Goal: Task Accomplishment & Management: Manage account settings

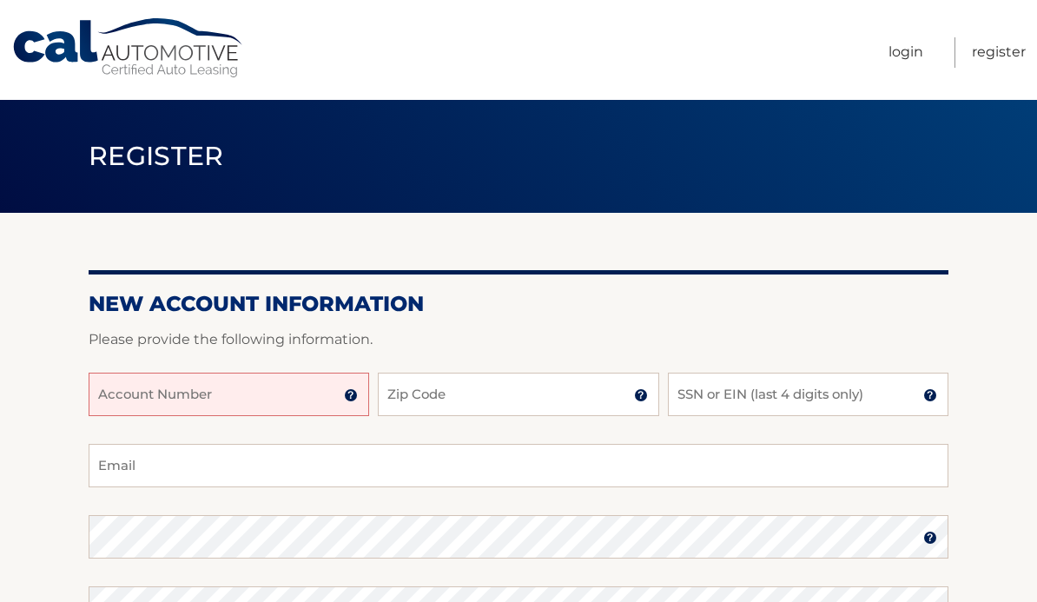
click at [261, 391] on input "Account Number" at bounding box center [229, 394] width 281 height 43
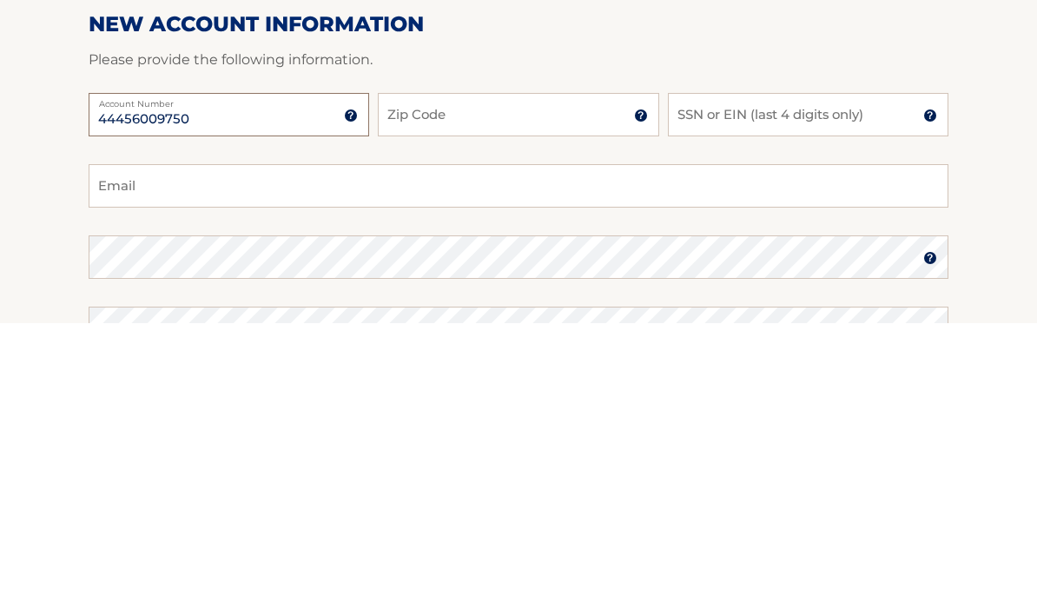
type input "44456009750"
click at [499, 373] on input "Zip Code" at bounding box center [518, 394] width 281 height 43
type input "07731"
click at [821, 373] on input "SSN or EIN (last 4 digits only)" at bounding box center [808, 394] width 281 height 43
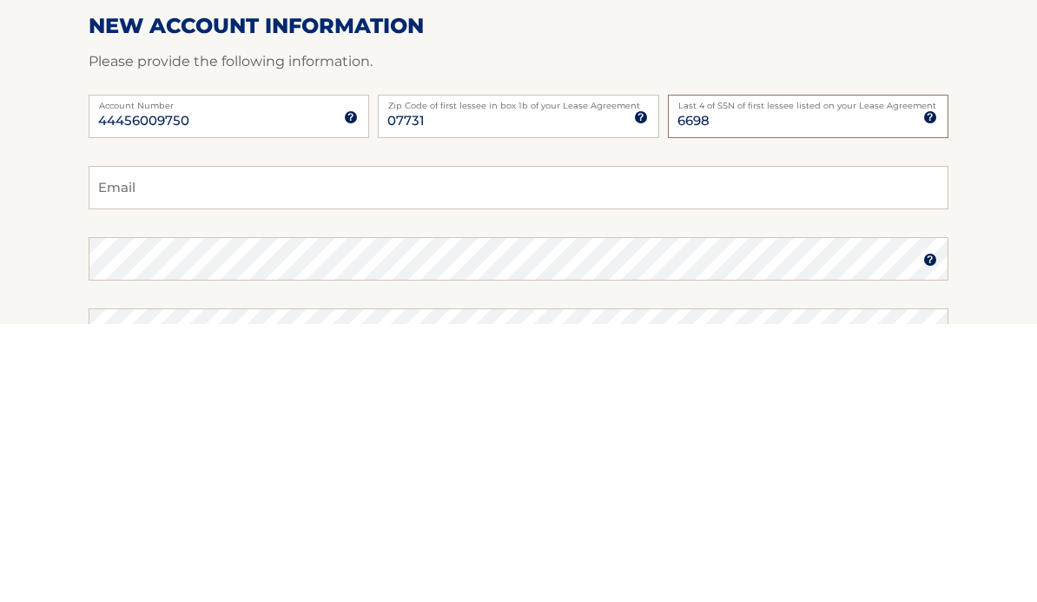
type input "6698"
click at [562, 444] on input "Email" at bounding box center [519, 465] width 860 height 43
type input "sse516@hotmail.com"
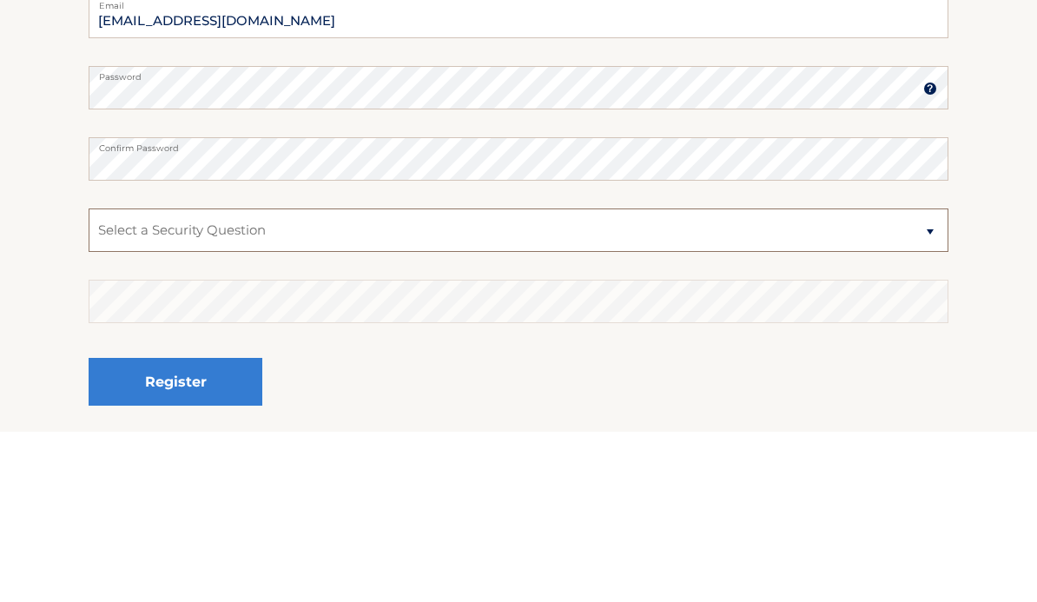
click at [506, 380] on select "Select a Security Question What was the name of your elementary school? What is…" at bounding box center [519, 401] width 860 height 43
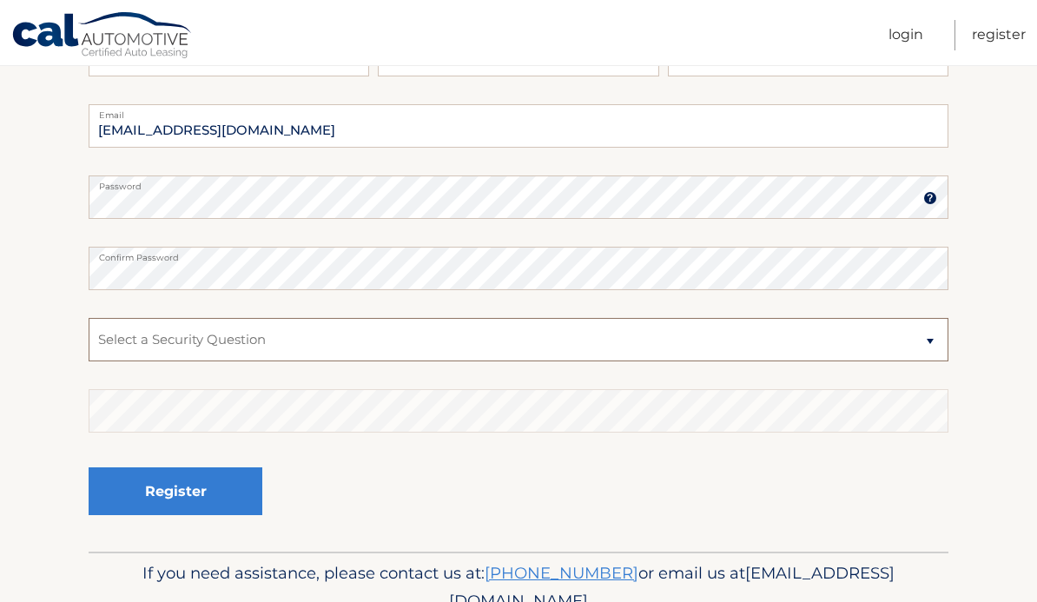
select select "2"
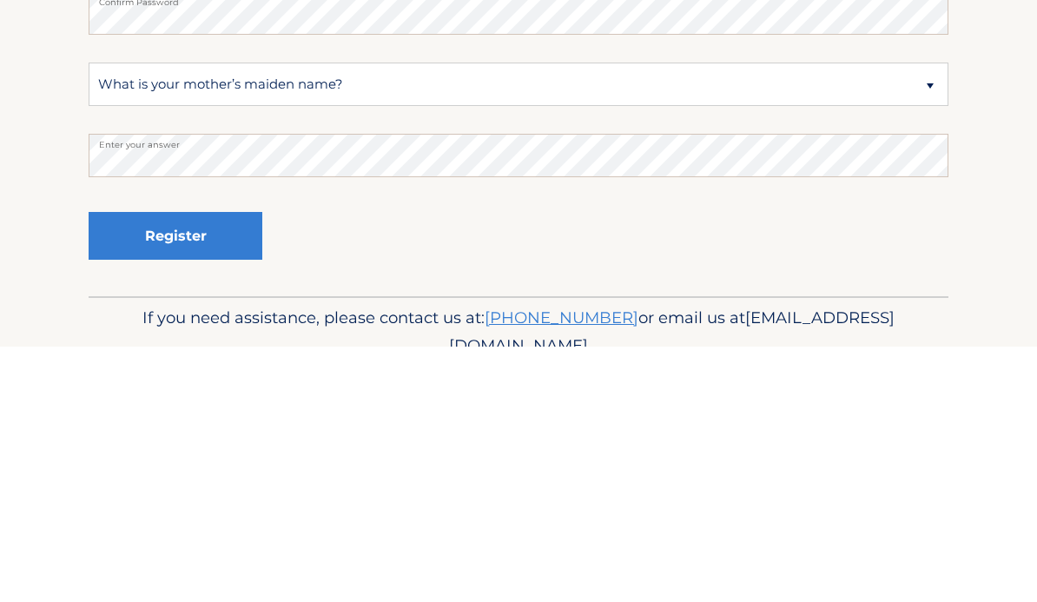
click at [235, 467] on button "Register" at bounding box center [176, 491] width 174 height 48
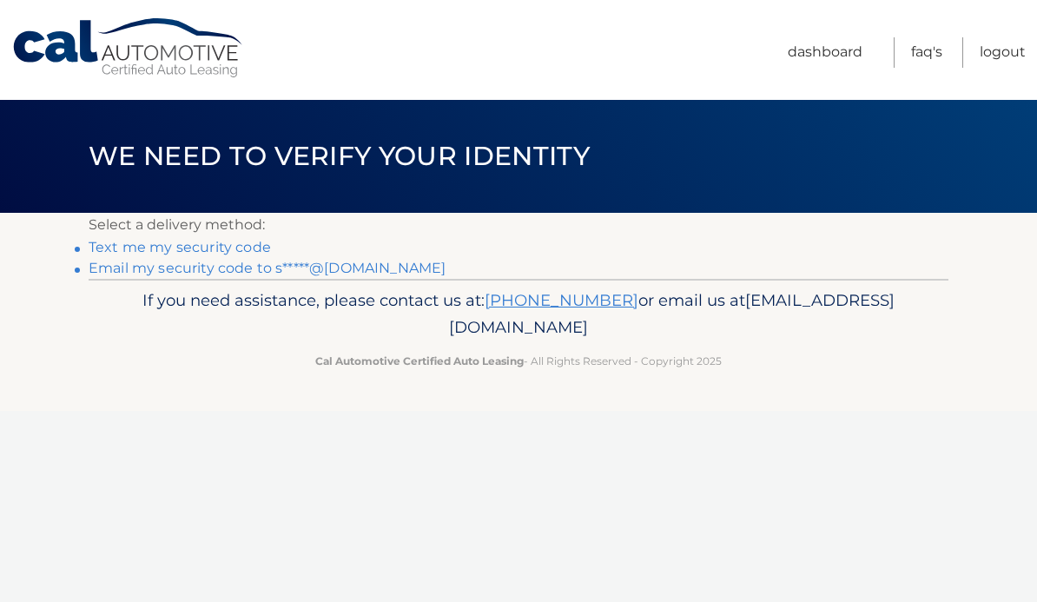
click at [130, 248] on link "Text me my security code" at bounding box center [180, 247] width 182 height 17
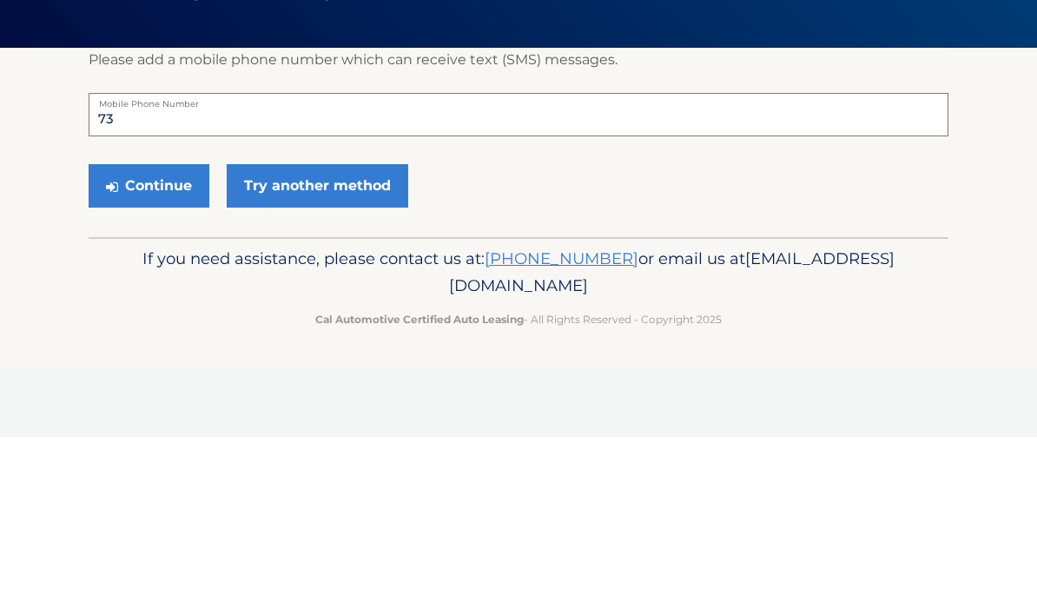
type input "7"
type input "8"
type input "7326640190"
click at [358, 329] on link "Try another method" at bounding box center [318, 350] width 182 height 43
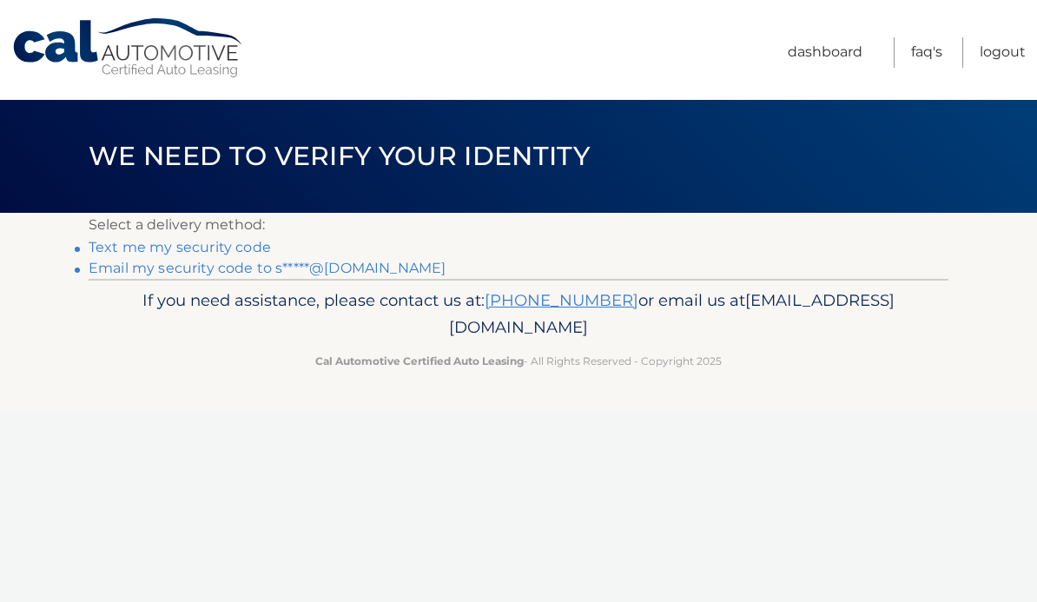
click at [123, 247] on link "Text me my security code" at bounding box center [180, 247] width 182 height 17
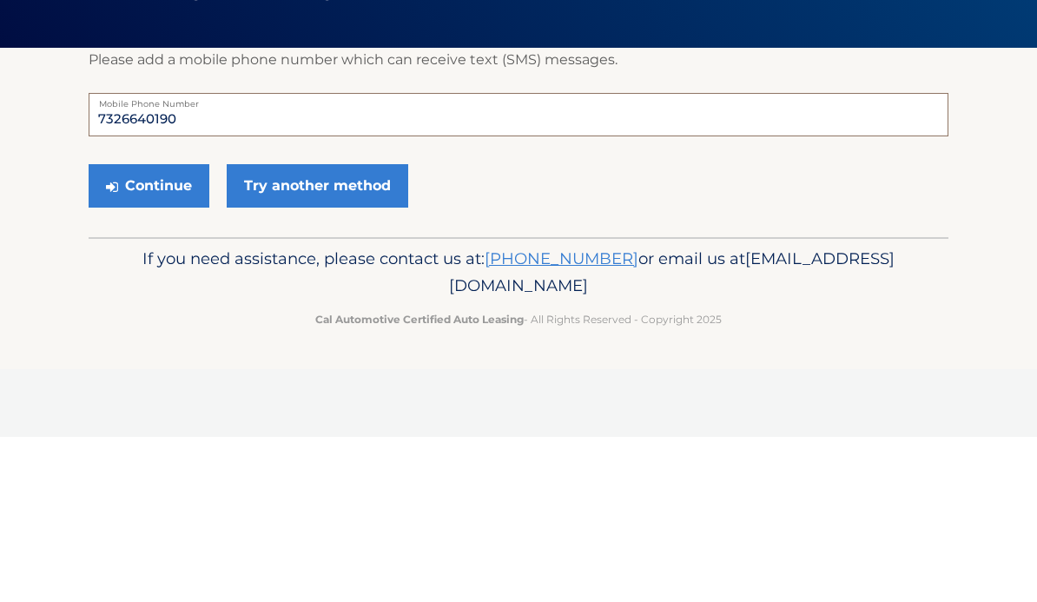
type input "7326640190"
click at [130, 329] on button "Continue" at bounding box center [149, 350] width 121 height 43
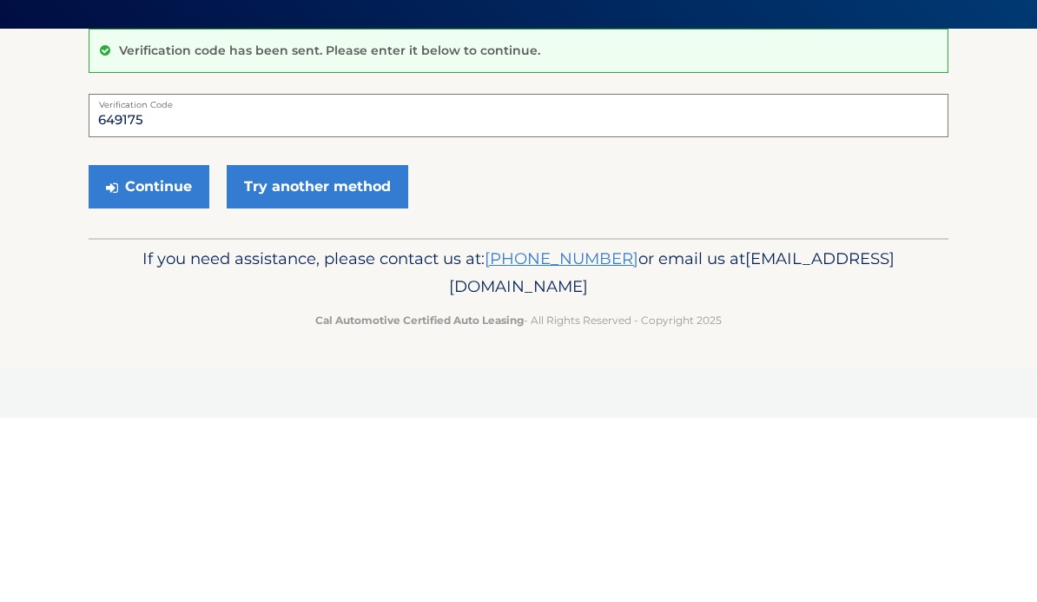
type input "649175"
click at [135, 349] on button "Continue" at bounding box center [149, 370] width 121 height 43
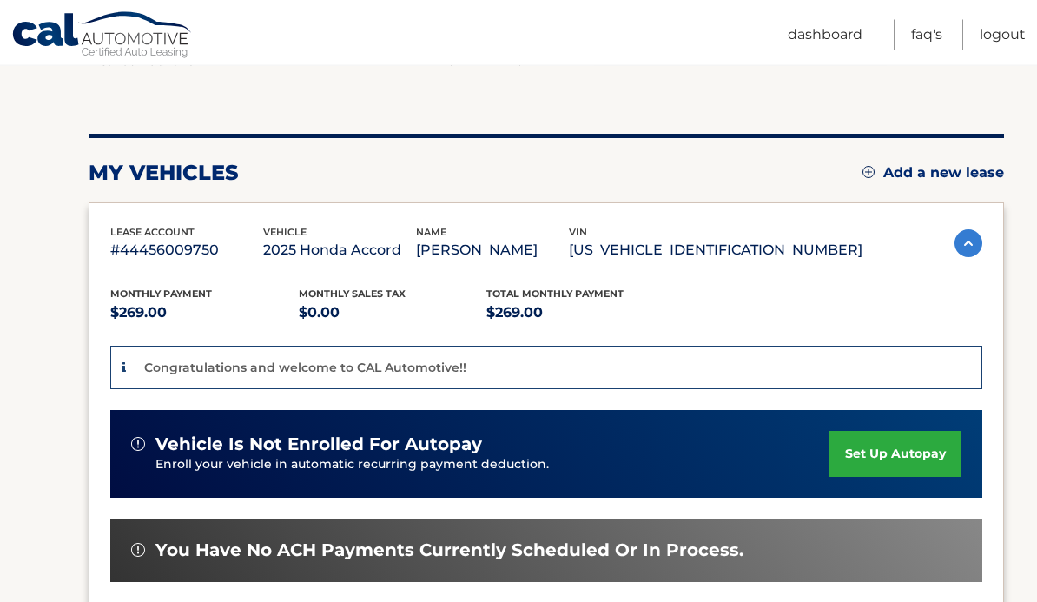
scroll to position [158, 0]
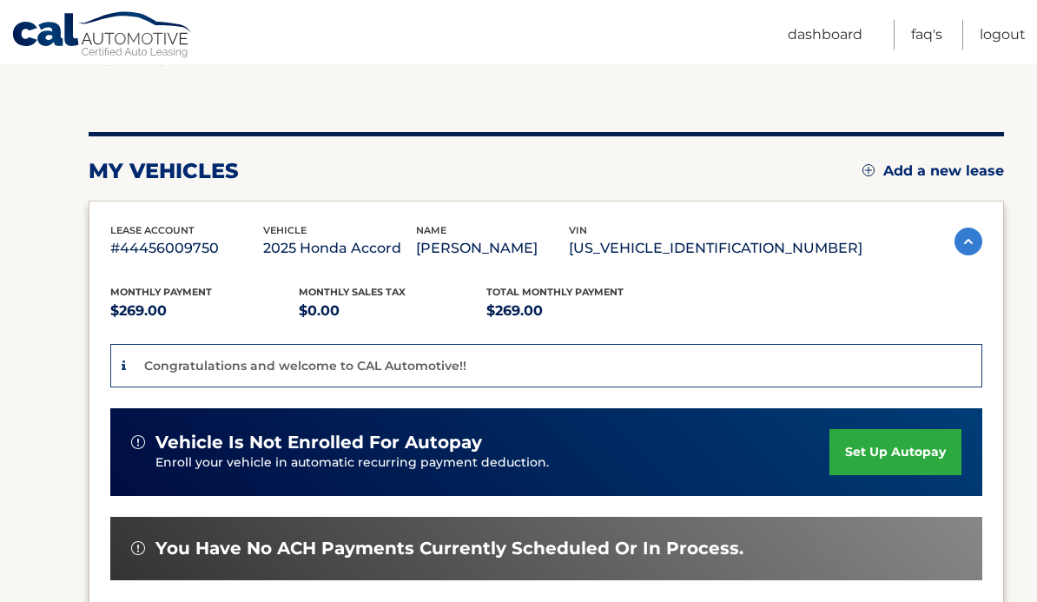
click at [902, 442] on link "set up autopay" at bounding box center [895, 453] width 132 height 46
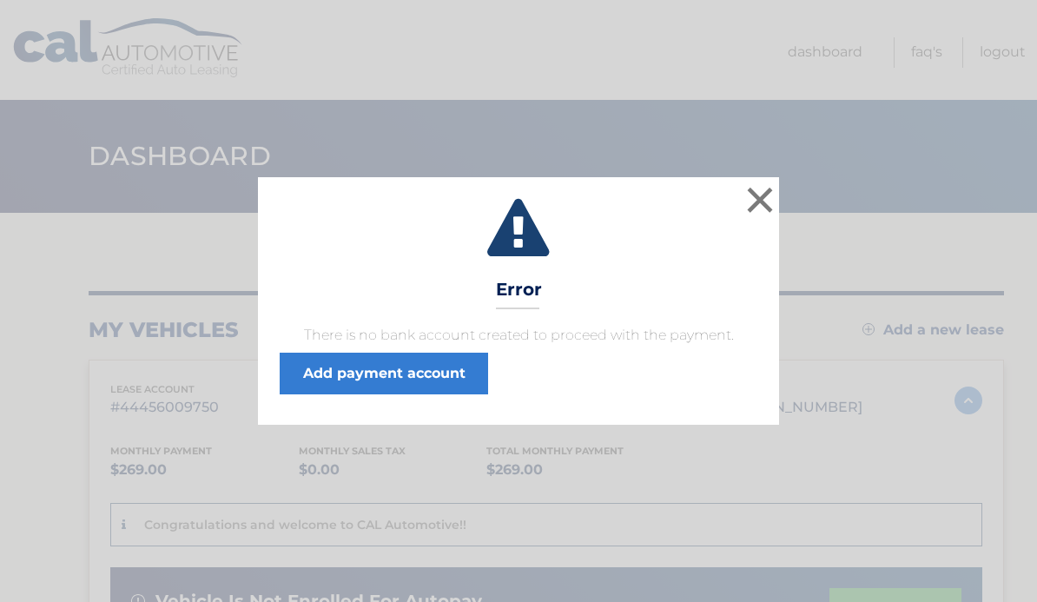
click at [452, 375] on link "Add payment account" at bounding box center [384, 374] width 208 height 42
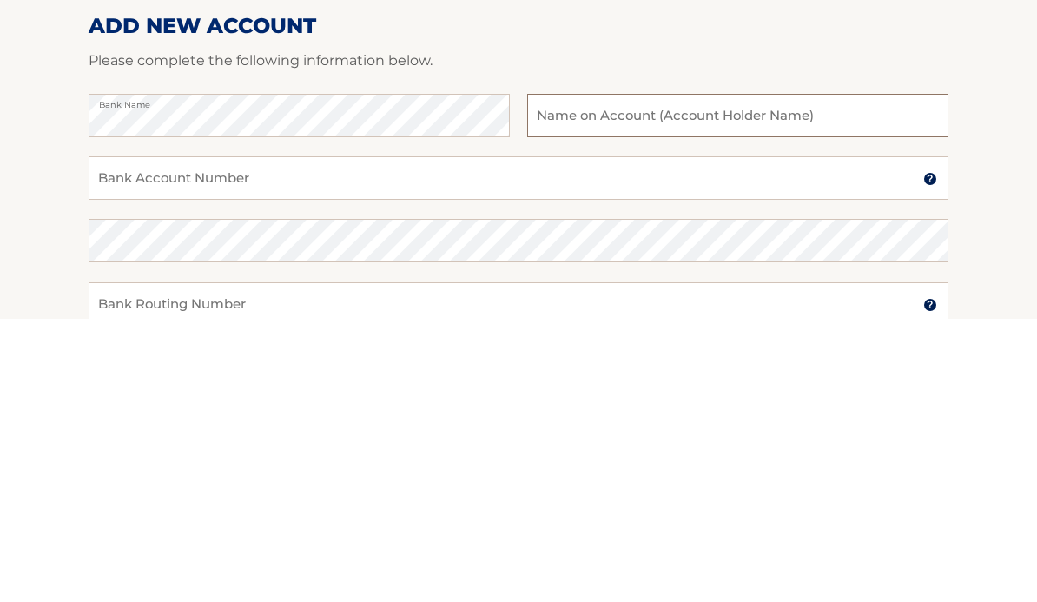
click at [716, 377] on input "text" at bounding box center [737, 398] width 421 height 43
type input "Lucille Caruso"
click at [638, 439] on input "Bank Account Number" at bounding box center [519, 460] width 860 height 43
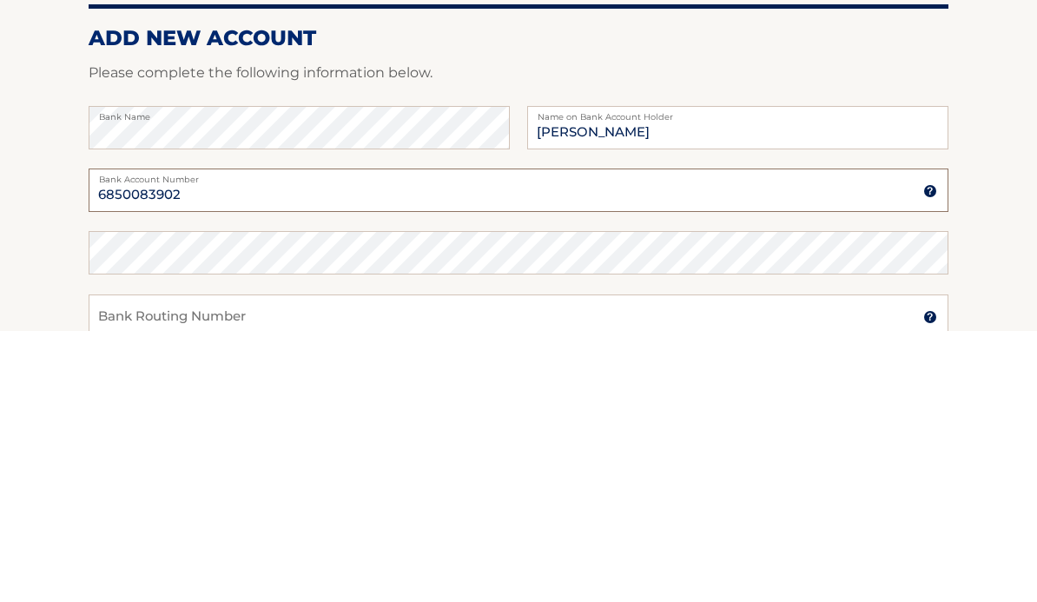
type input "6850083902"
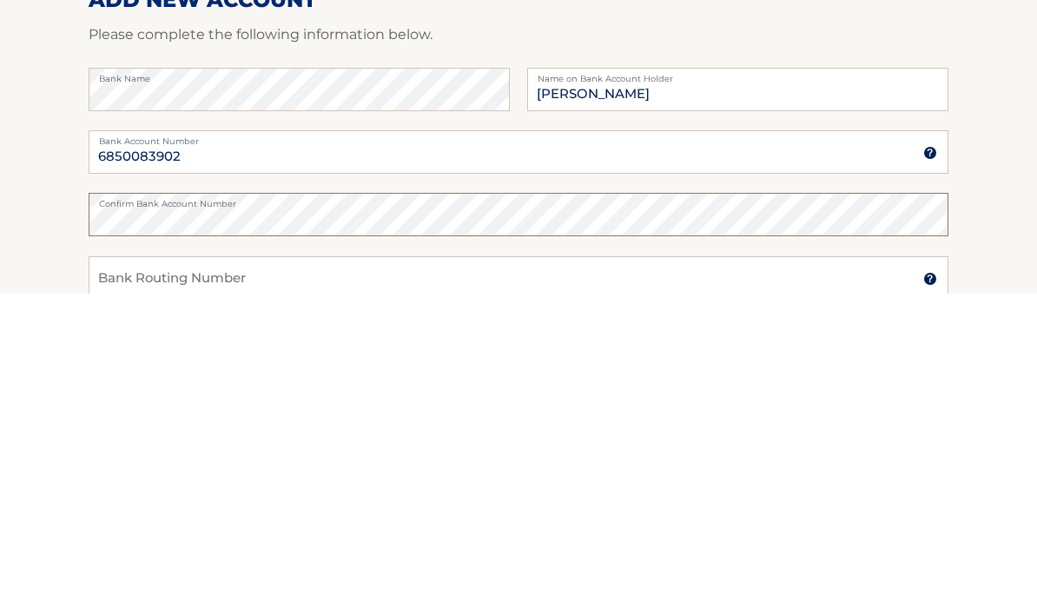
scroll to position [18, 0]
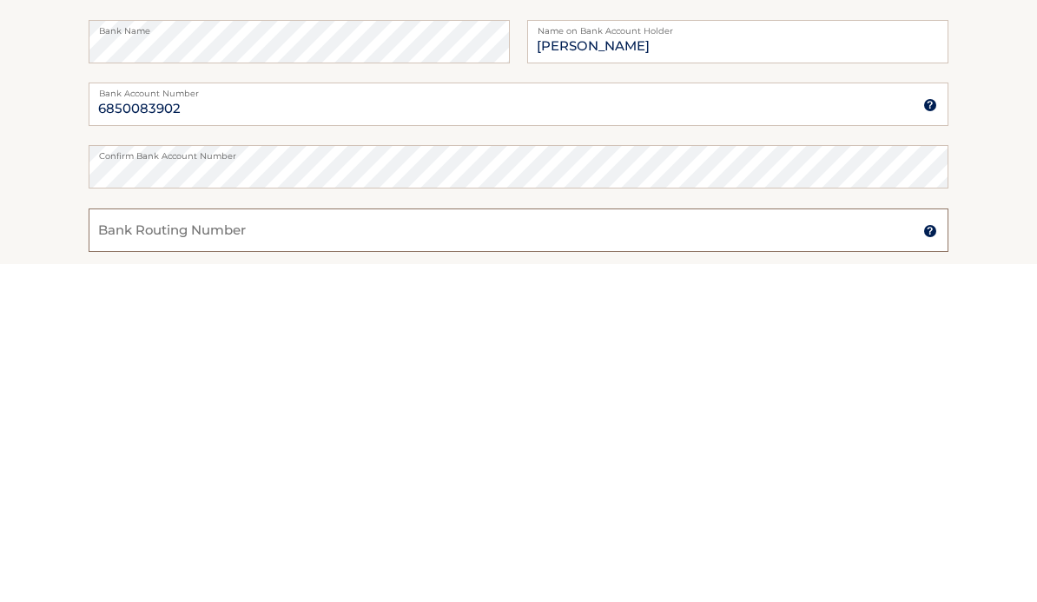
click at [443, 547] on input "Bank Routing Number" at bounding box center [519, 568] width 860 height 43
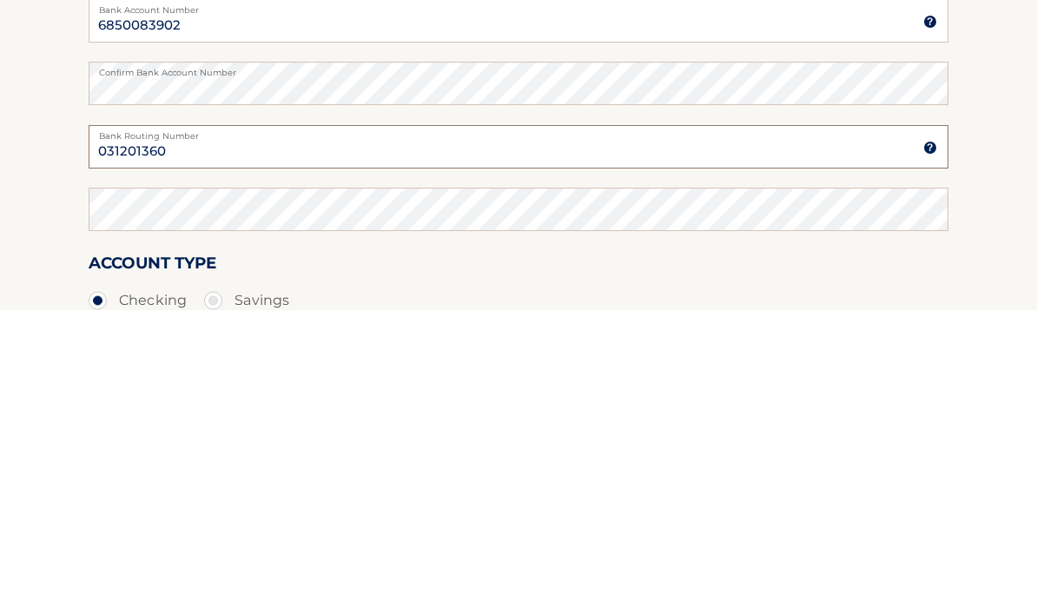
scroll to position [154, 0]
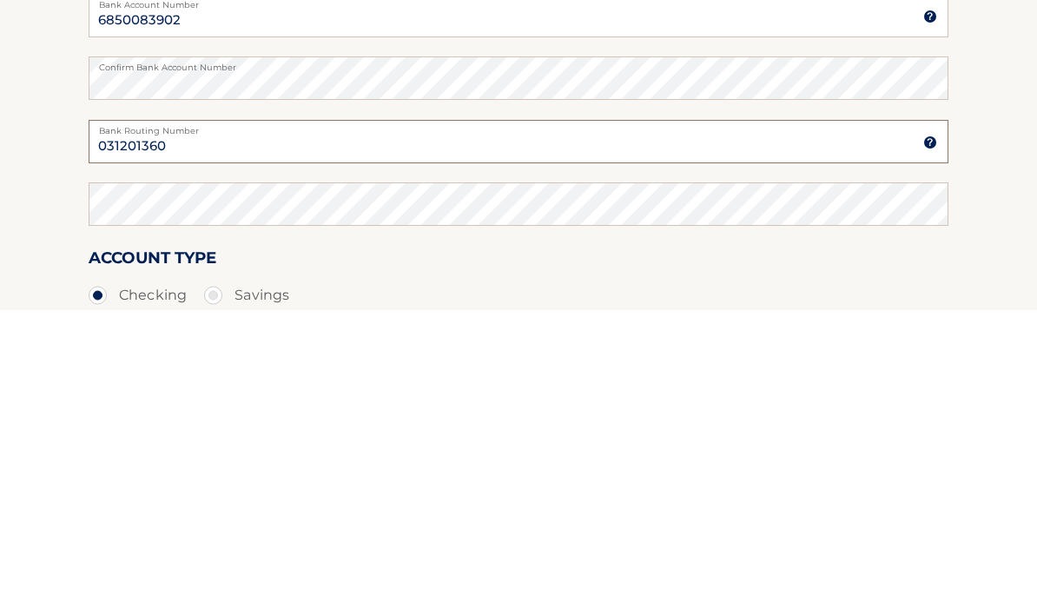
type input "031201360"
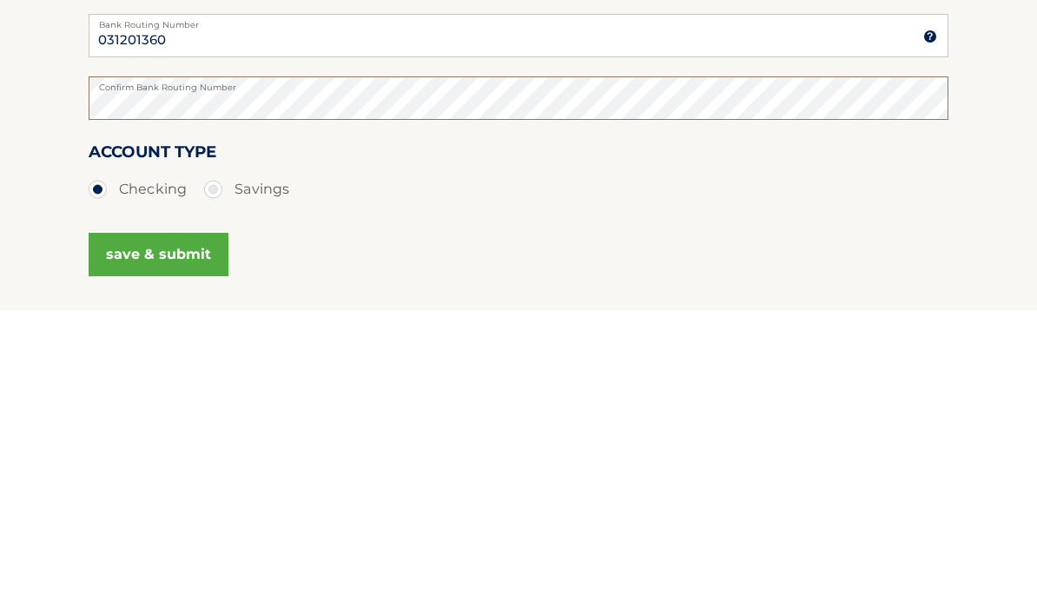
scroll to position [265, 0]
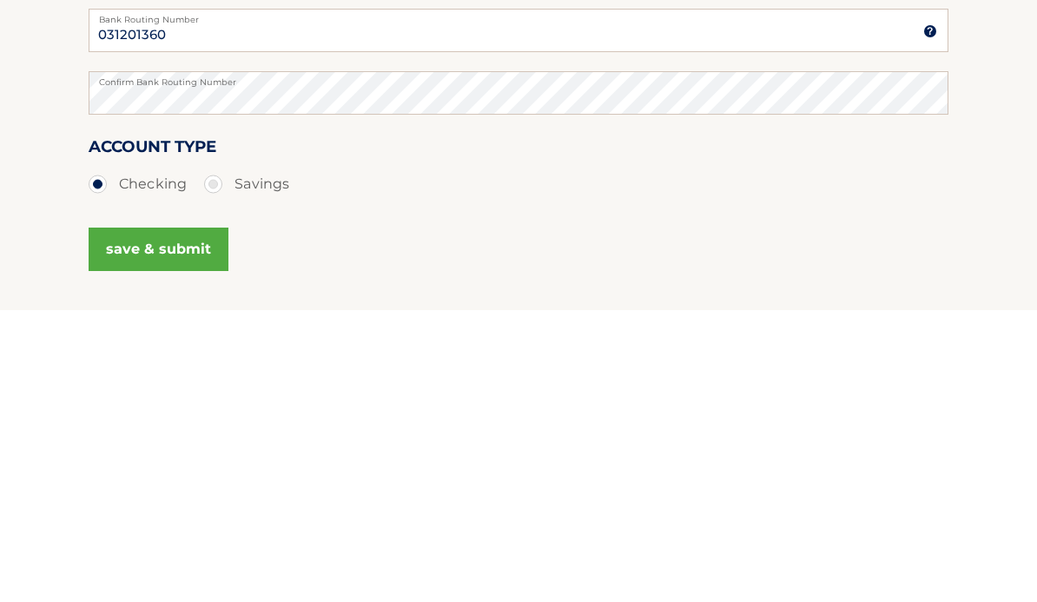
click at [189, 519] on button "save & submit" at bounding box center [159, 540] width 140 height 43
click at [113, 519] on button "save & submit" at bounding box center [159, 540] width 140 height 43
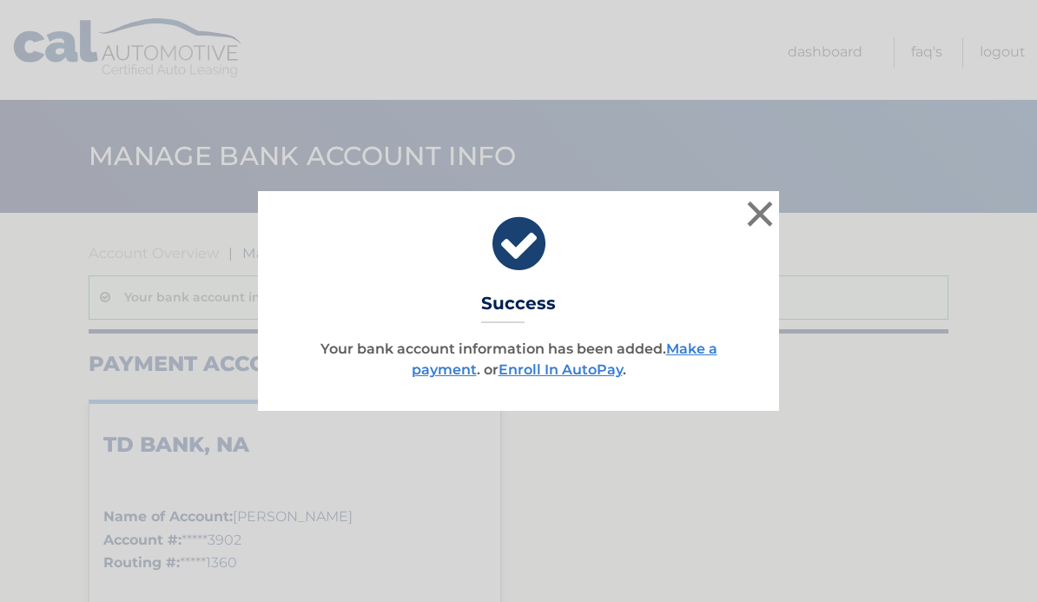
click at [752, 206] on button "×" at bounding box center [760, 213] width 35 height 35
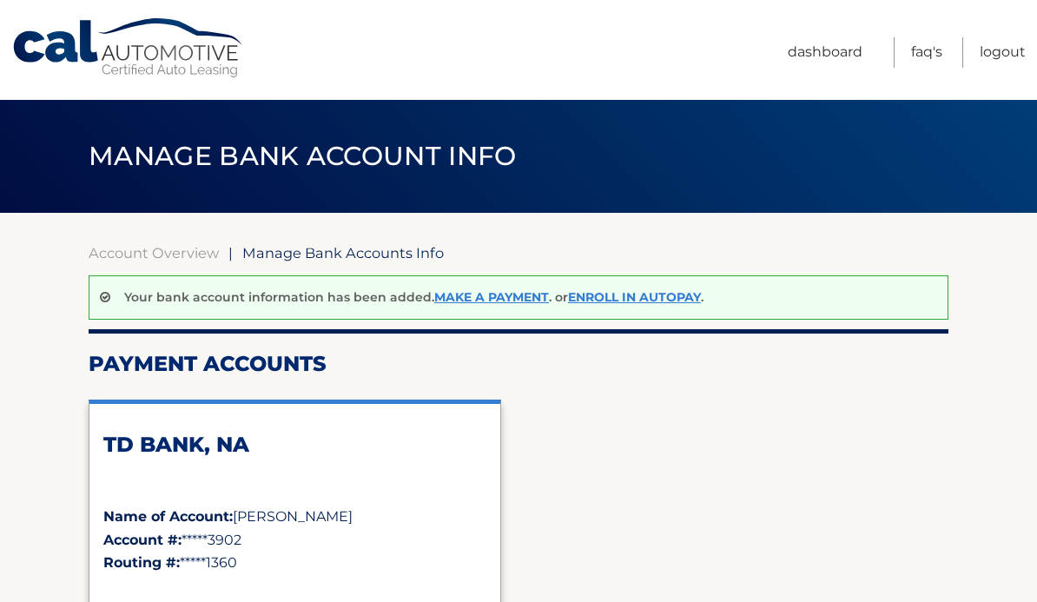
click at [607, 299] on link "Enroll In AutoPay" at bounding box center [634, 297] width 133 height 16
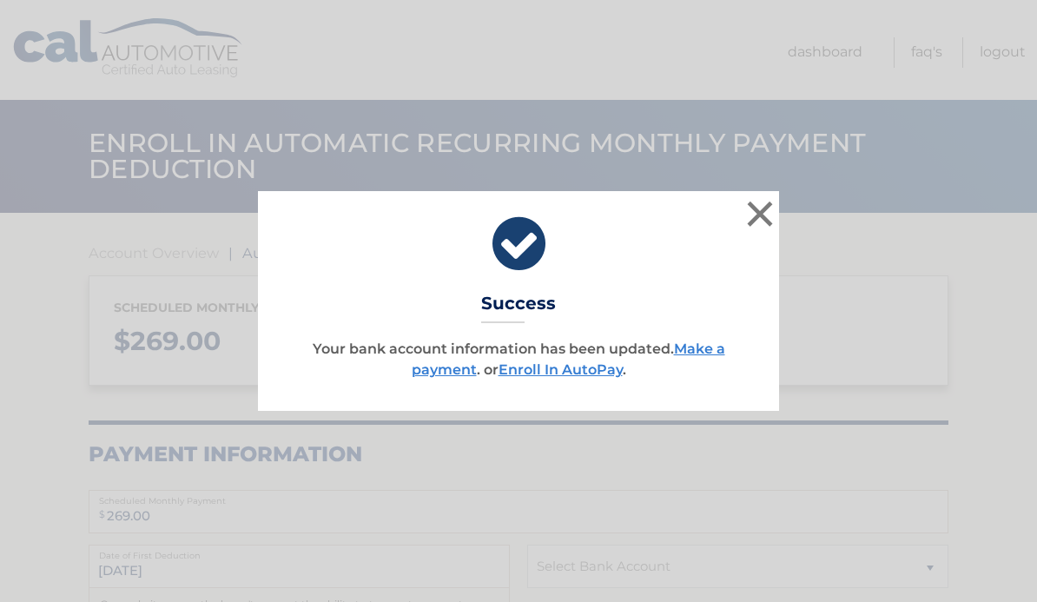
click at [546, 370] on link "Enroll In AutoPay" at bounding box center [560, 369] width 124 height 17
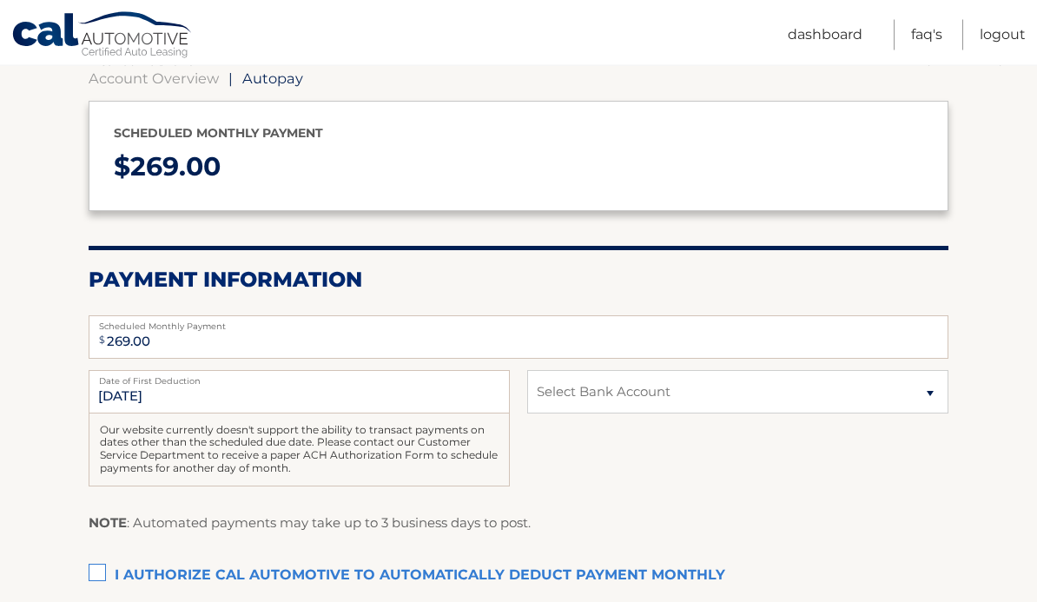
scroll to position [175, 0]
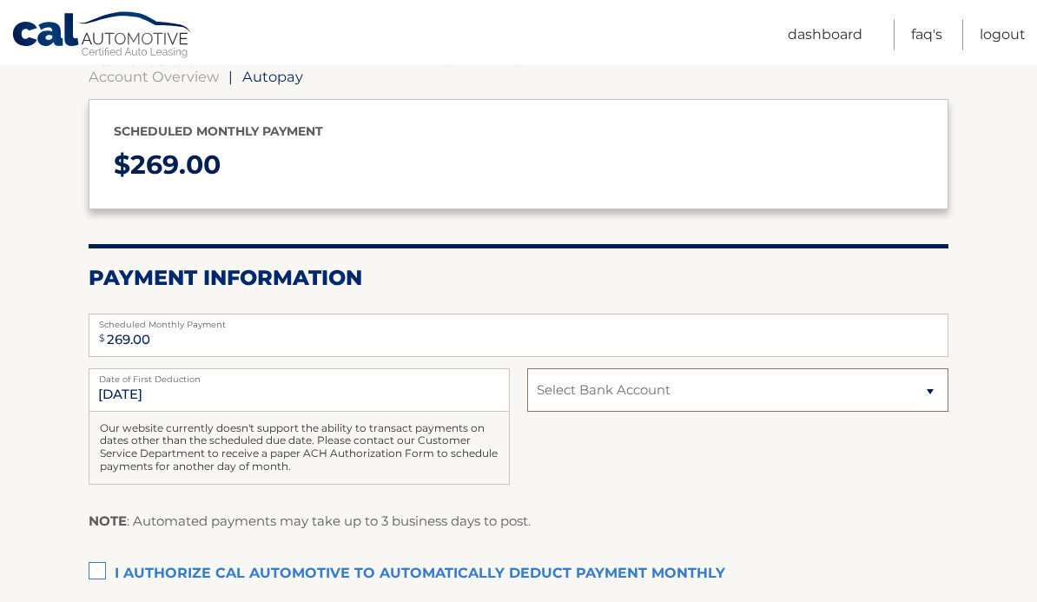
click at [599, 381] on select "Select Bank Account Checking TD BANK, NA *****3902 Checking TD BANK, NA *****39…" at bounding box center [737, 390] width 421 height 43
select select "ZjkzOTEzYTctZDllNy00ZDg3LWI1ZDQtYjk0Y2FmYzEzMzU0"
click at [97, 568] on label "I authorize cal automotive to automatically deduct payment monthly This checkbo…" at bounding box center [519, 574] width 860 height 35
click at [0, 0] on input "I authorize cal automotive to automatically deduct payment monthly This checkbo…" at bounding box center [0, 0] width 0 height 0
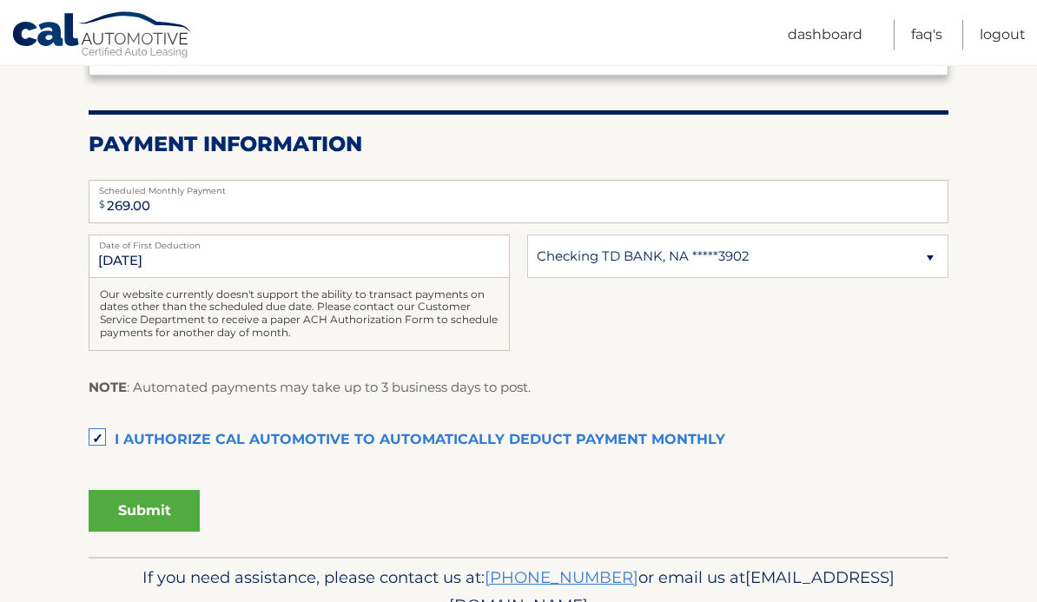
scroll to position [310, 0]
click at [129, 498] on button "Submit" at bounding box center [144, 511] width 111 height 42
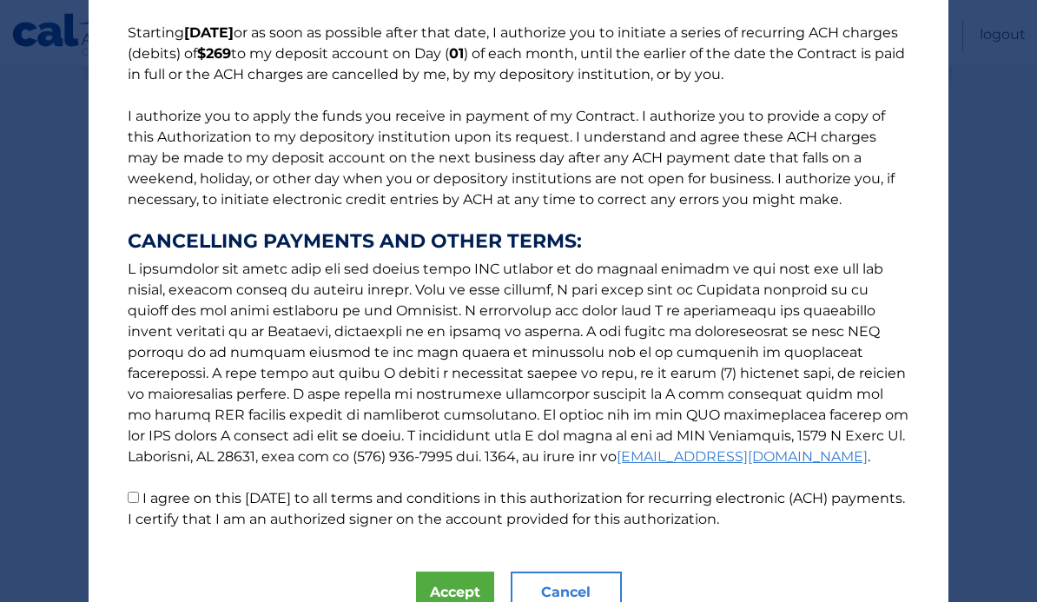
scroll to position [139, 0]
click at [133, 502] on input "I agree on this [DATE] to all terms and conditions in this authorization for re…" at bounding box center [133, 496] width 11 height 11
checkbox input "true"
click at [438, 580] on button "Accept" at bounding box center [455, 592] width 78 height 42
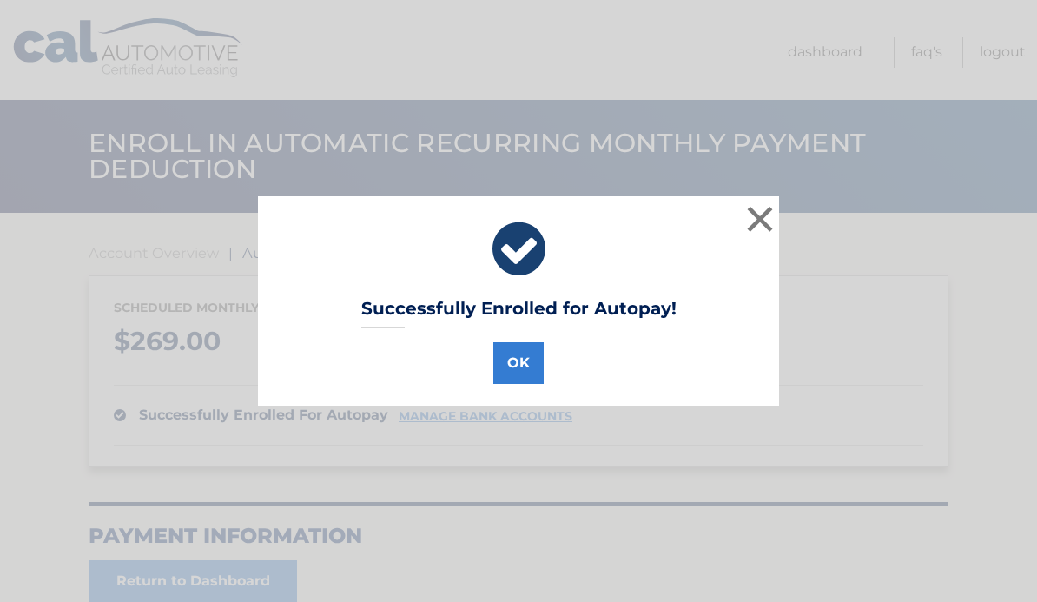
click at [511, 358] on button "OK" at bounding box center [518, 363] width 50 height 42
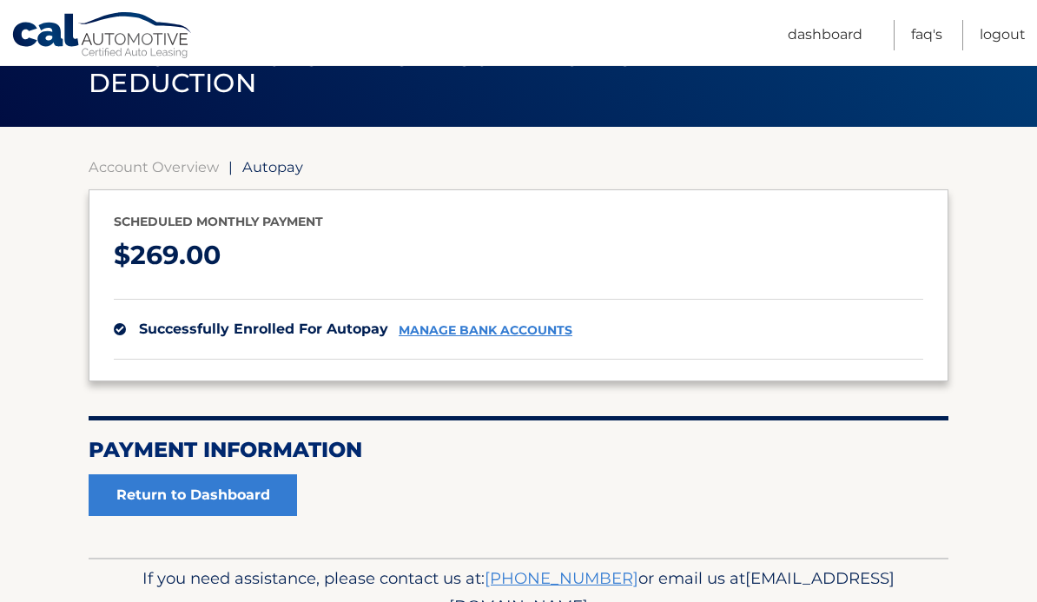
scroll to position [90, 0]
